Goal: Contribute content

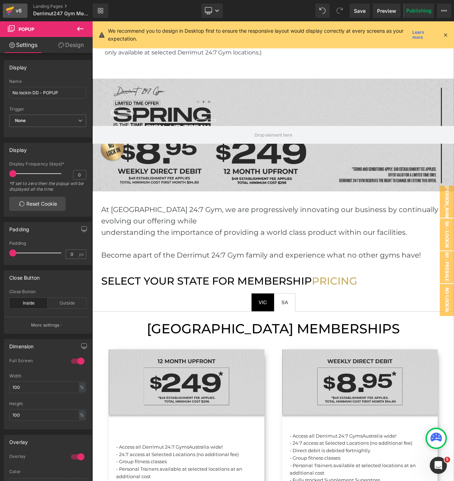
click at [9, 16] on icon at bounding box center [10, 11] width 9 height 18
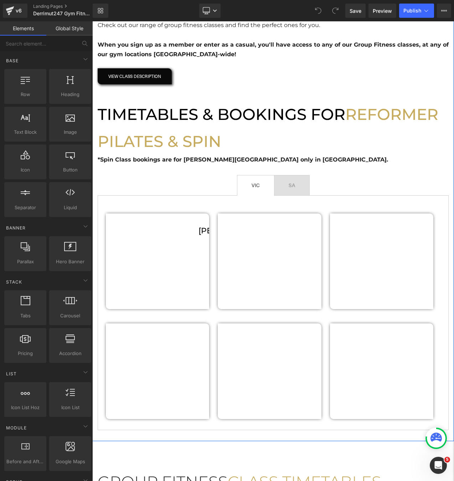
scroll to position [228, 0]
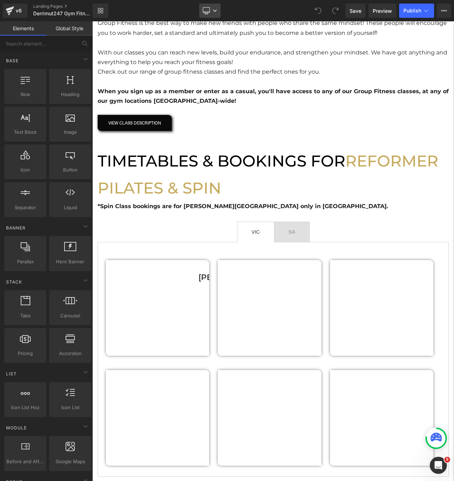
click at [218, 9] on link "Desktop" at bounding box center [209, 11] width 21 height 14
drag, startPoint x: 210, startPoint y: 52, endPoint x: 118, endPoint y: 30, distance: 94.7
click at [210, 51] on link "Laptop" at bounding box center [210, 48] width 40 height 14
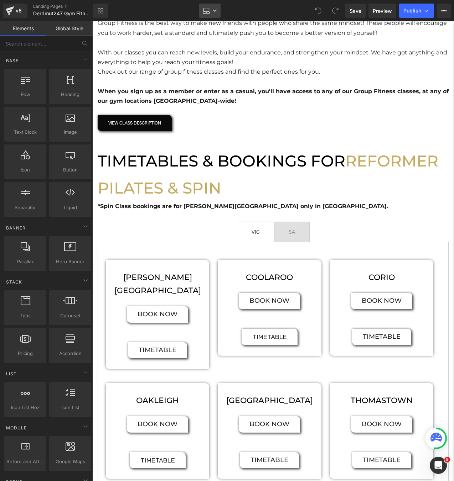
click at [215, 11] on icon at bounding box center [215, 11] width 4 height 4
drag, startPoint x: 215, startPoint y: 32, endPoint x: 123, endPoint y: 10, distance: 94.6
click at [215, 32] on span "Desktop" at bounding box center [215, 34] width 20 height 6
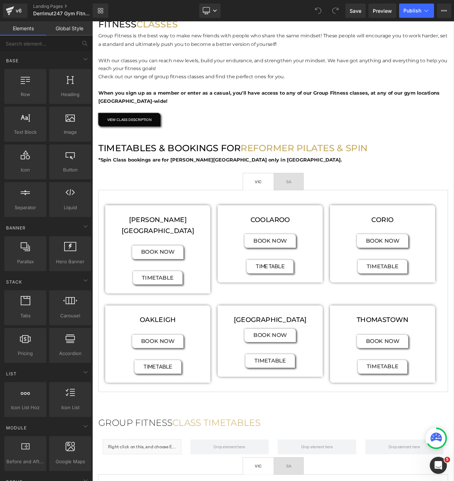
scroll to position [209, 0]
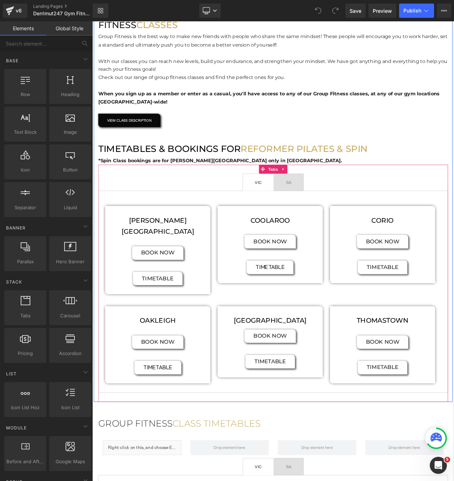
click at [330, 217] on span "SA Text Block" at bounding box center [326, 213] width 35 height 20
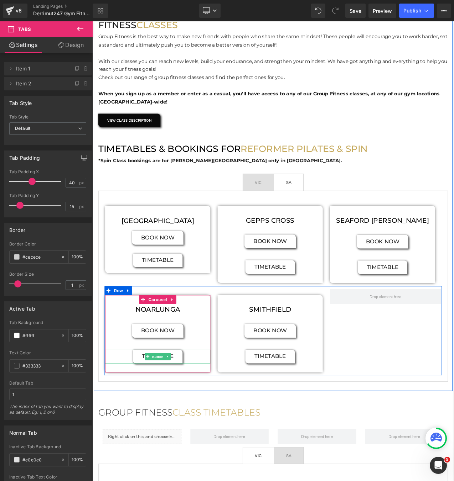
click at [169, 422] on span "Button" at bounding box center [170, 421] width 16 height 9
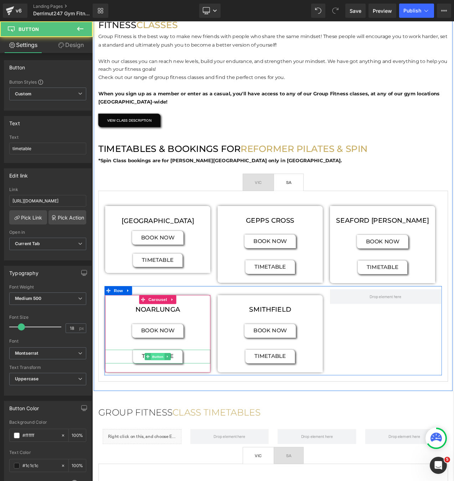
click at [169, 420] on span "Button" at bounding box center [170, 421] width 16 height 9
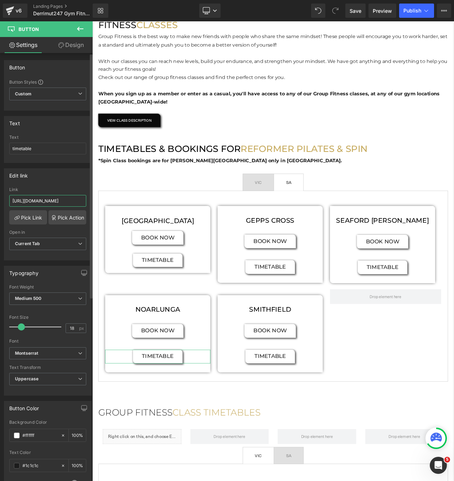
click at [54, 200] on input "https://cdn.shopify.com/s/files/1/0284/2660/0500/files/GF_Pilates_Noarlunga_Feb…" at bounding box center [47, 201] width 77 height 12
paste input "Aug25.pdf?v=175644247"
type input "https://cdn.shopify.com/s/files/1/0284/2660/0500/files/GF_Pilates_Noarlunga_Aug…"
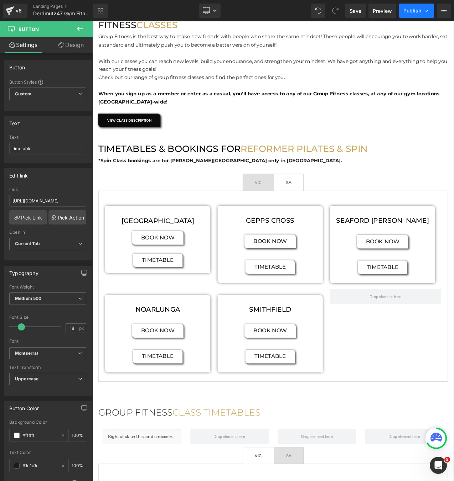
click at [408, 9] on span "Publish" at bounding box center [412, 11] width 18 height 6
click at [63, 204] on input "https://cdn.shopify.com/s/files/1/0284/2660/0500/files/GF_Pilates_Noarlunga_Aug…" at bounding box center [47, 201] width 77 height 12
click at [63, 200] on input "https://cdn.shopify.com/s/files/1/0284/2660/0500/files/GF_Pilates_Noarlunga_Aug…" at bounding box center [47, 201] width 77 height 12
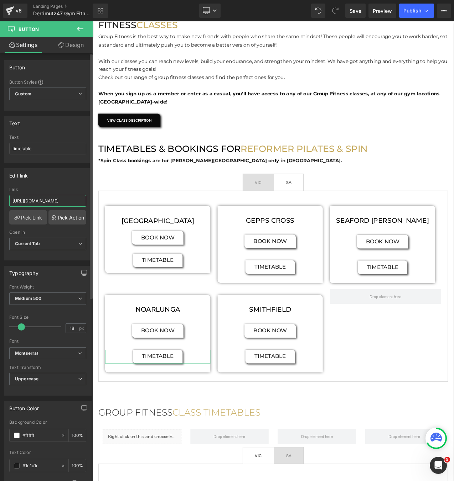
scroll to position [0, 110]
click at [409, 13] on span "Publish" at bounding box center [412, 11] width 18 height 6
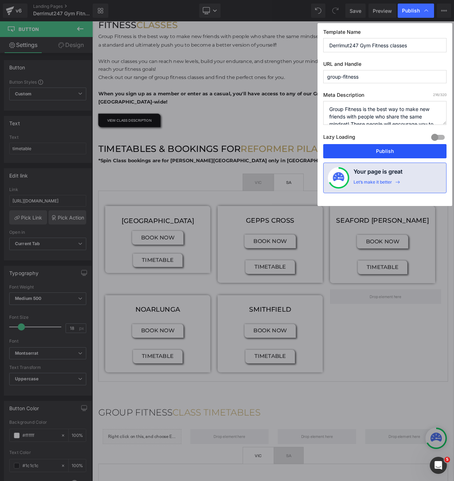
click at [367, 154] on button "Publish" at bounding box center [384, 151] width 123 height 14
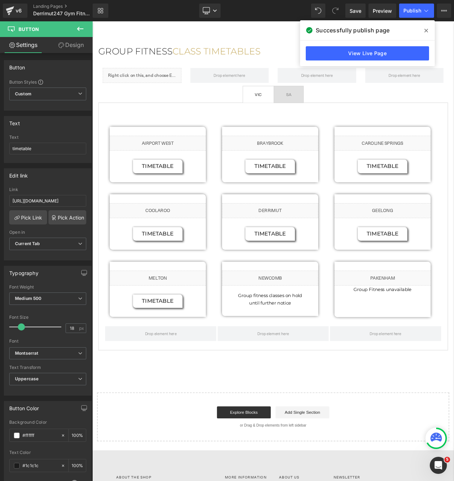
scroll to position [639, 0]
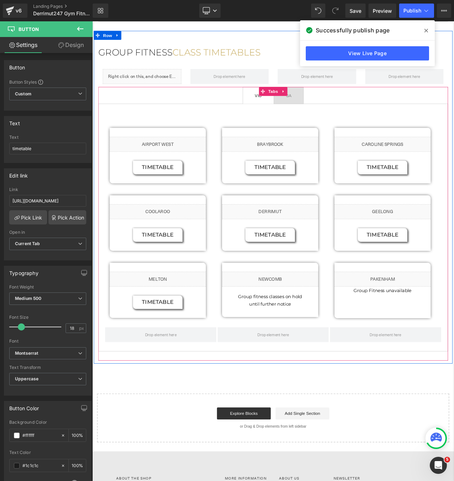
click at [340, 113] on span "SA Text Block" at bounding box center [326, 110] width 35 height 20
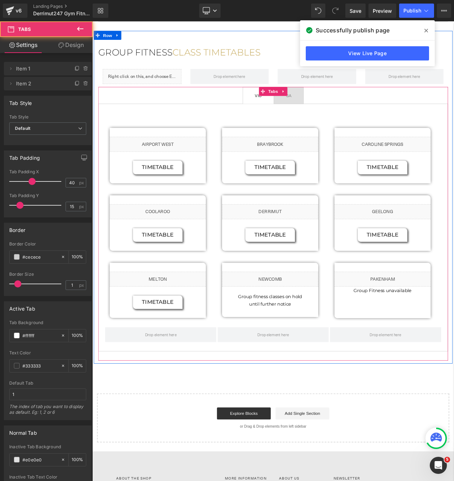
click at [307, 115] on span "VIC Text Block" at bounding box center [290, 110] width 37 height 20
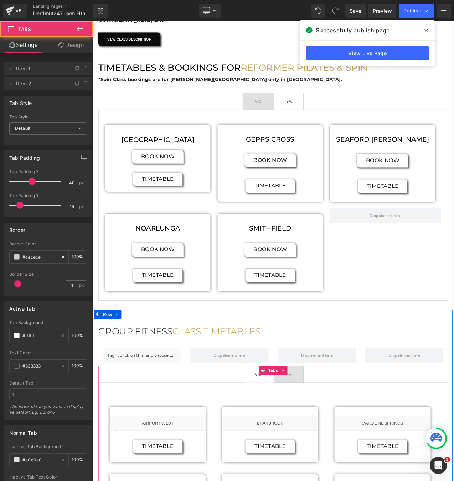
scroll to position [252, 0]
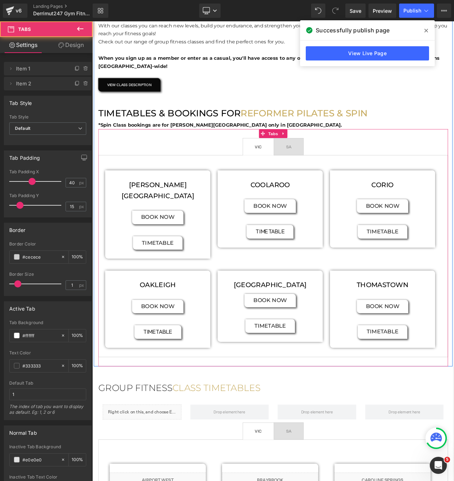
click at [302, 168] on span "VIC Text Block" at bounding box center [290, 171] width 37 height 20
click at [338, 171] on span "SA Text Block" at bounding box center [326, 171] width 35 height 20
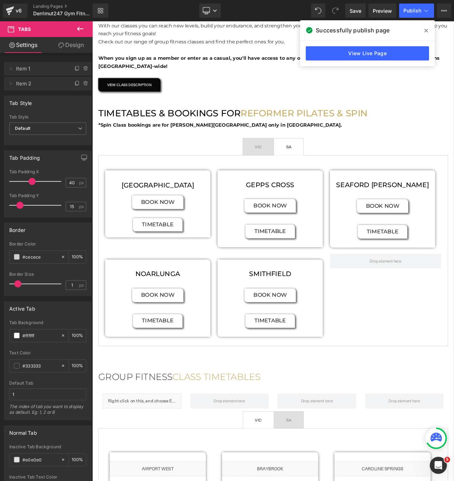
click at [424, 30] on icon at bounding box center [426, 31] width 4 height 6
